Goal: Navigation & Orientation: Find specific page/section

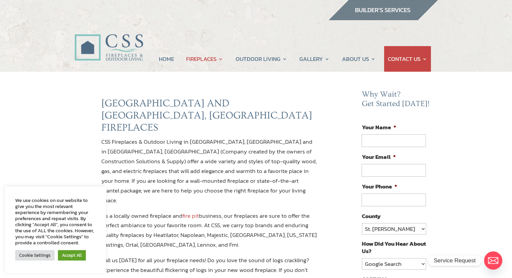
click at [393, 8] on img at bounding box center [383, 10] width 110 height 20
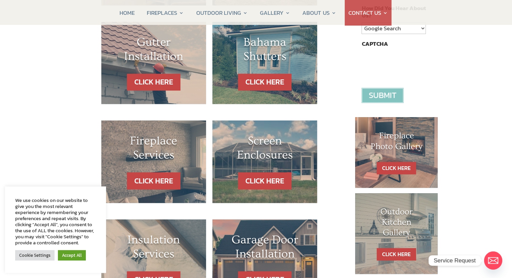
scroll to position [303, 0]
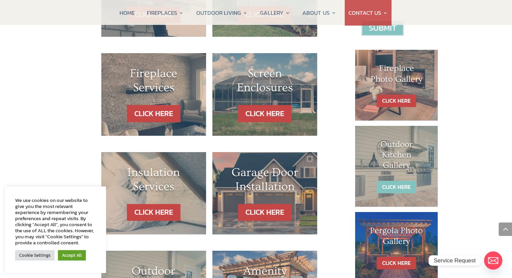
click at [381, 183] on link "CLICK HERE" at bounding box center [396, 187] width 39 height 12
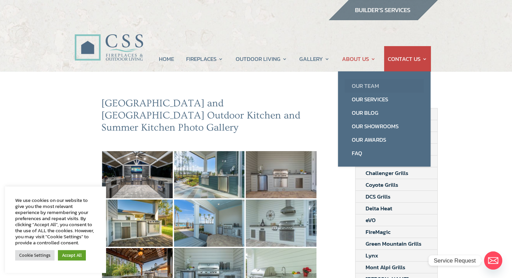
click at [368, 85] on link "Our Team" at bounding box center [384, 85] width 79 height 13
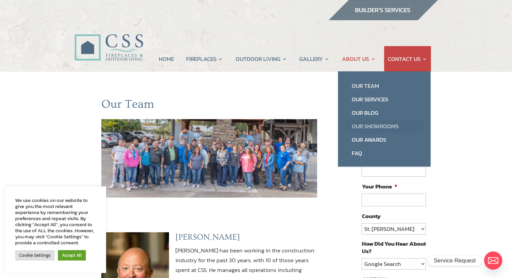
click at [374, 127] on link "Our Showrooms" at bounding box center [384, 126] width 79 height 13
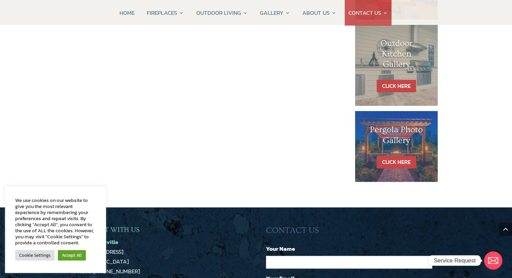
scroll to position [269, 0]
